Goal: Information Seeking & Learning: Find specific fact

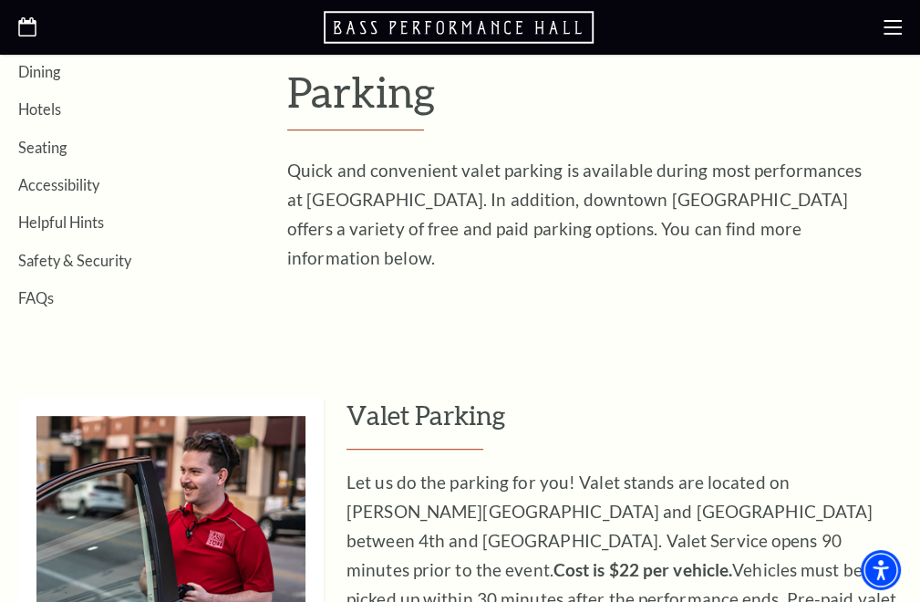
scroll to position [463, 0]
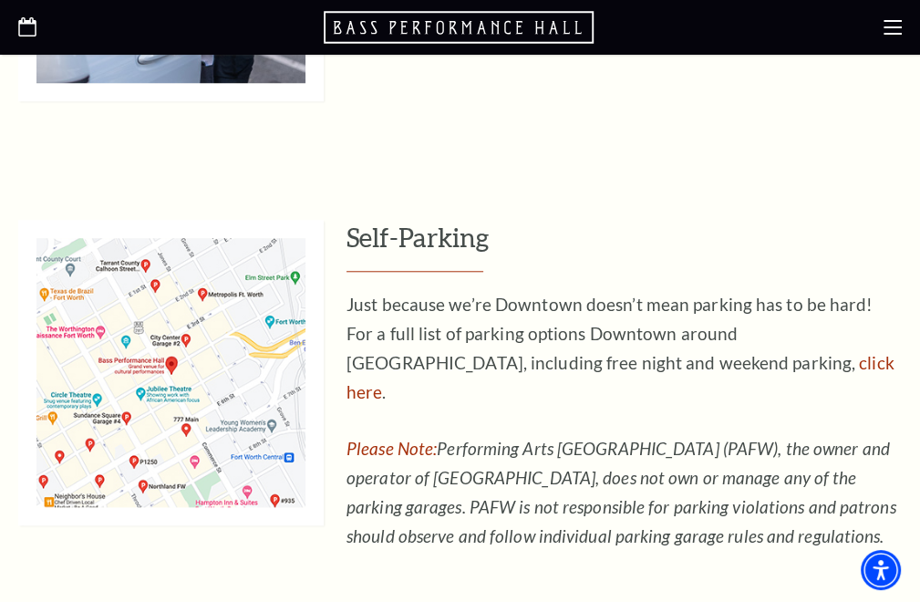
scroll to position [1065, 0]
click at [686, 357] on link "click here" at bounding box center [620, 376] width 548 height 50
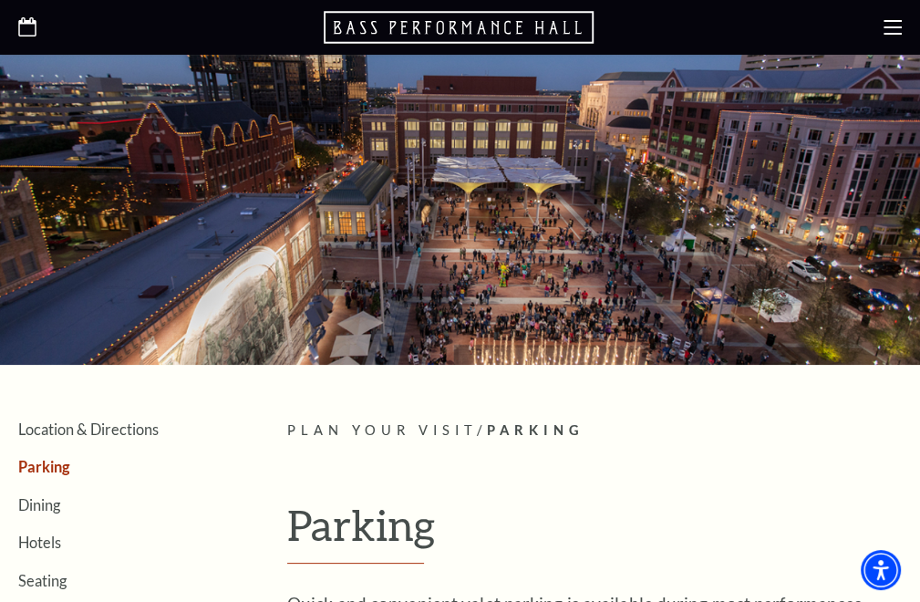
scroll to position [0, 0]
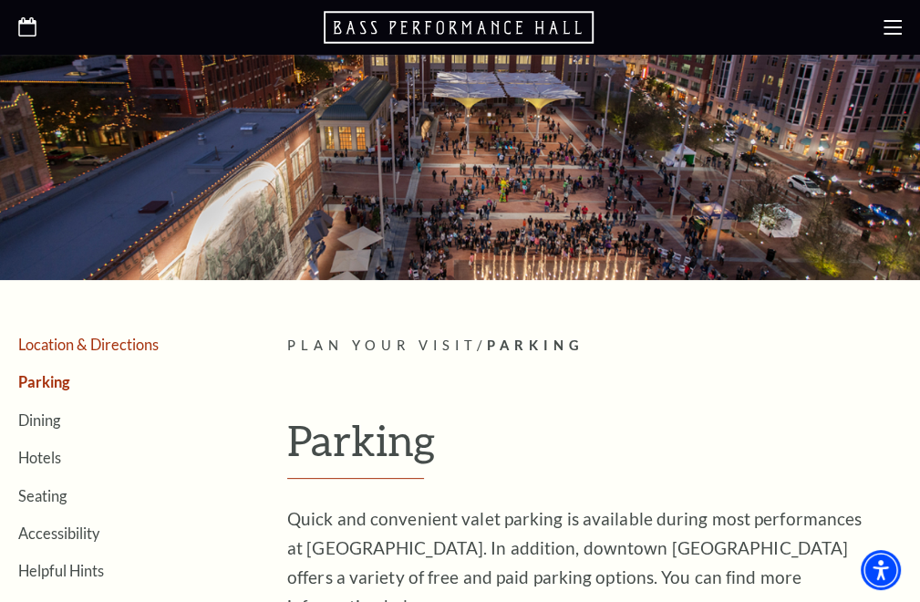
click at [84, 342] on link "Location & Directions" at bounding box center [88, 343] width 140 height 17
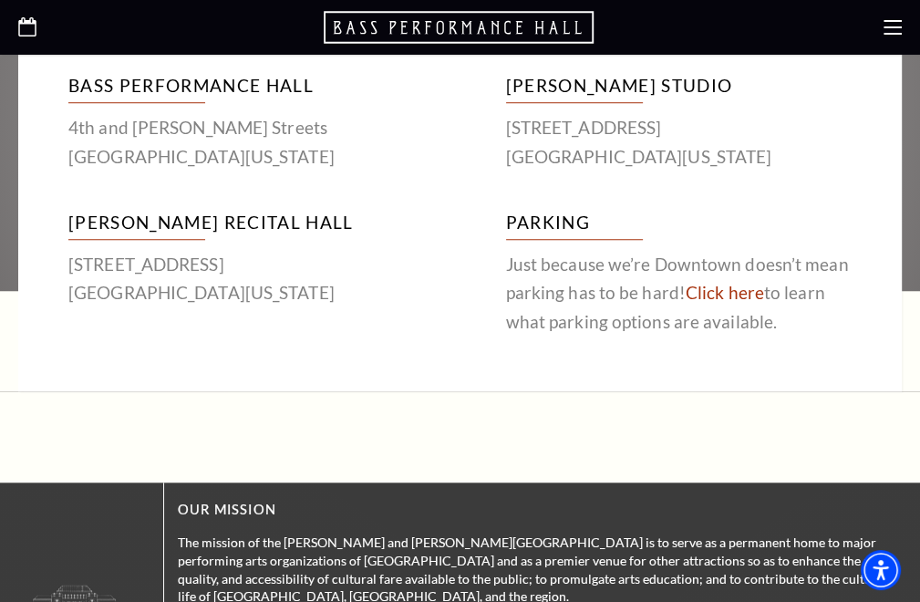
scroll to position [943, 0]
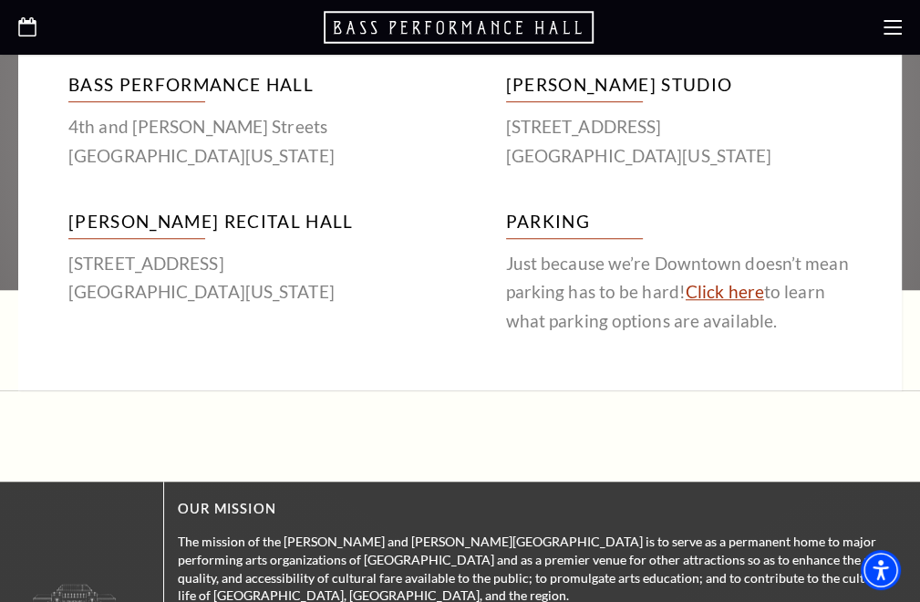
click at [701, 294] on link "Click here" at bounding box center [724, 291] width 78 height 21
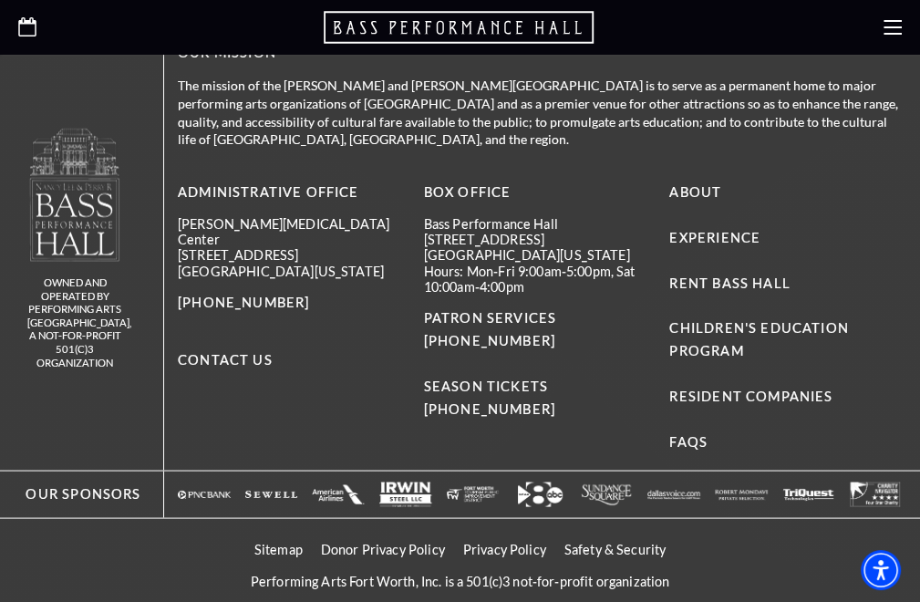
scroll to position [2161, 0]
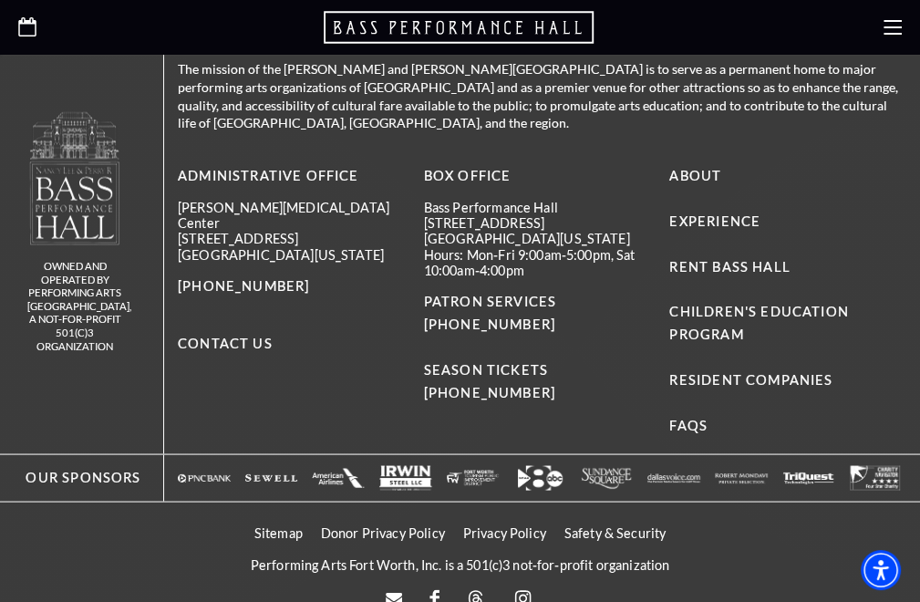
drag, startPoint x: 423, startPoint y: 189, endPoint x: 551, endPoint y: 189, distance: 128.5
click at [551, 214] on p "[STREET_ADDRESS]" at bounding box center [540, 221] width 232 height 15
copy p "[STREET_ADDRESS]"
